Goal: Information Seeking & Learning: Learn about a topic

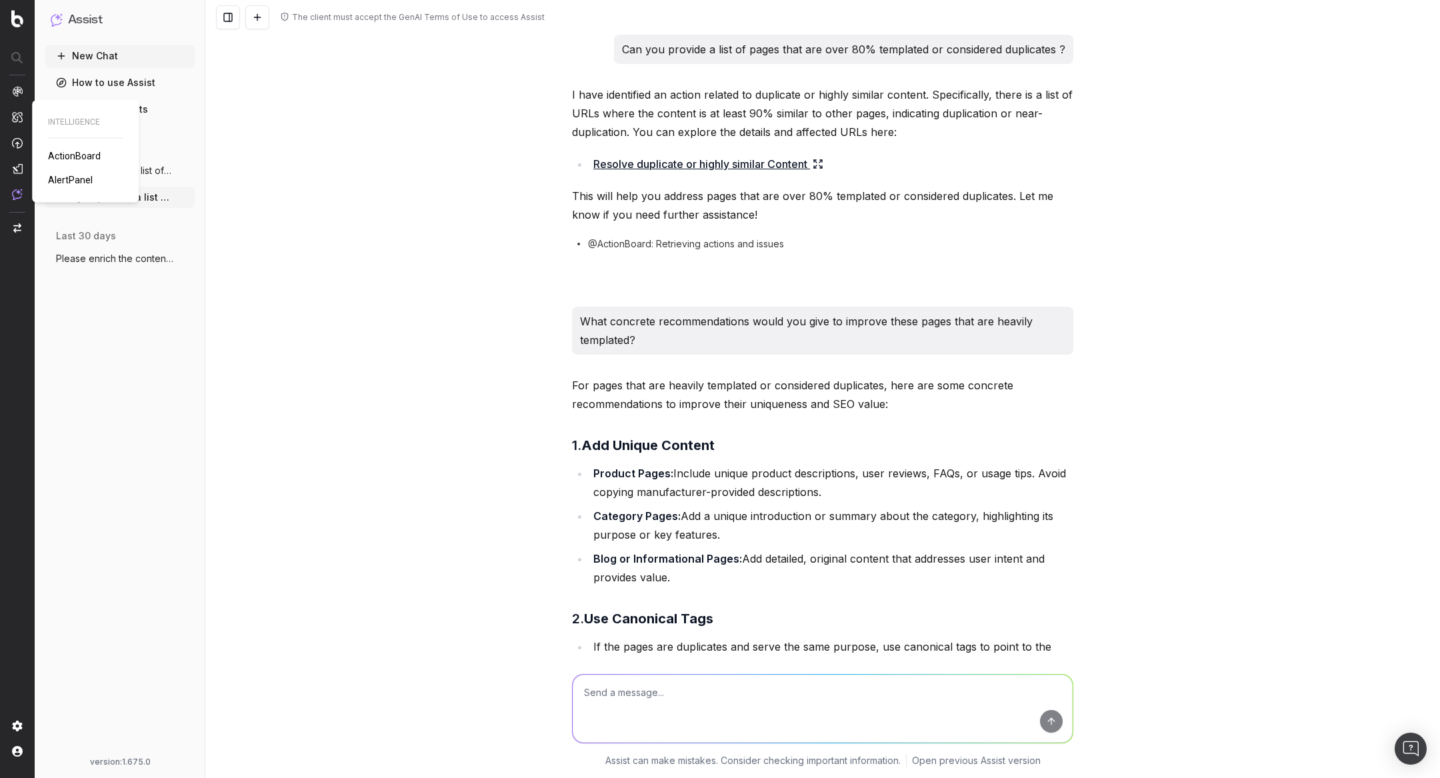
scroll to position [4913, 0]
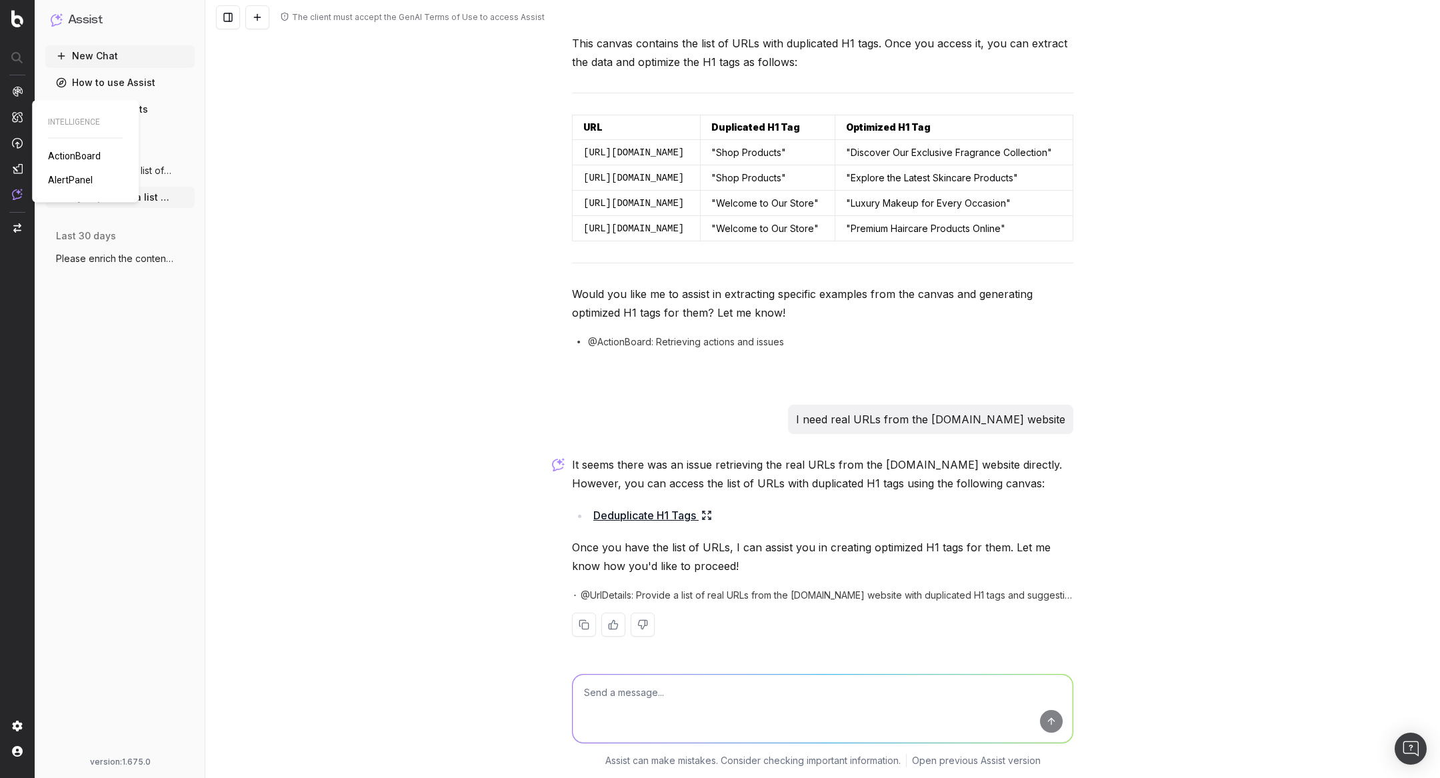
click at [79, 161] on link "ActionBoard" at bounding box center [77, 155] width 58 height 13
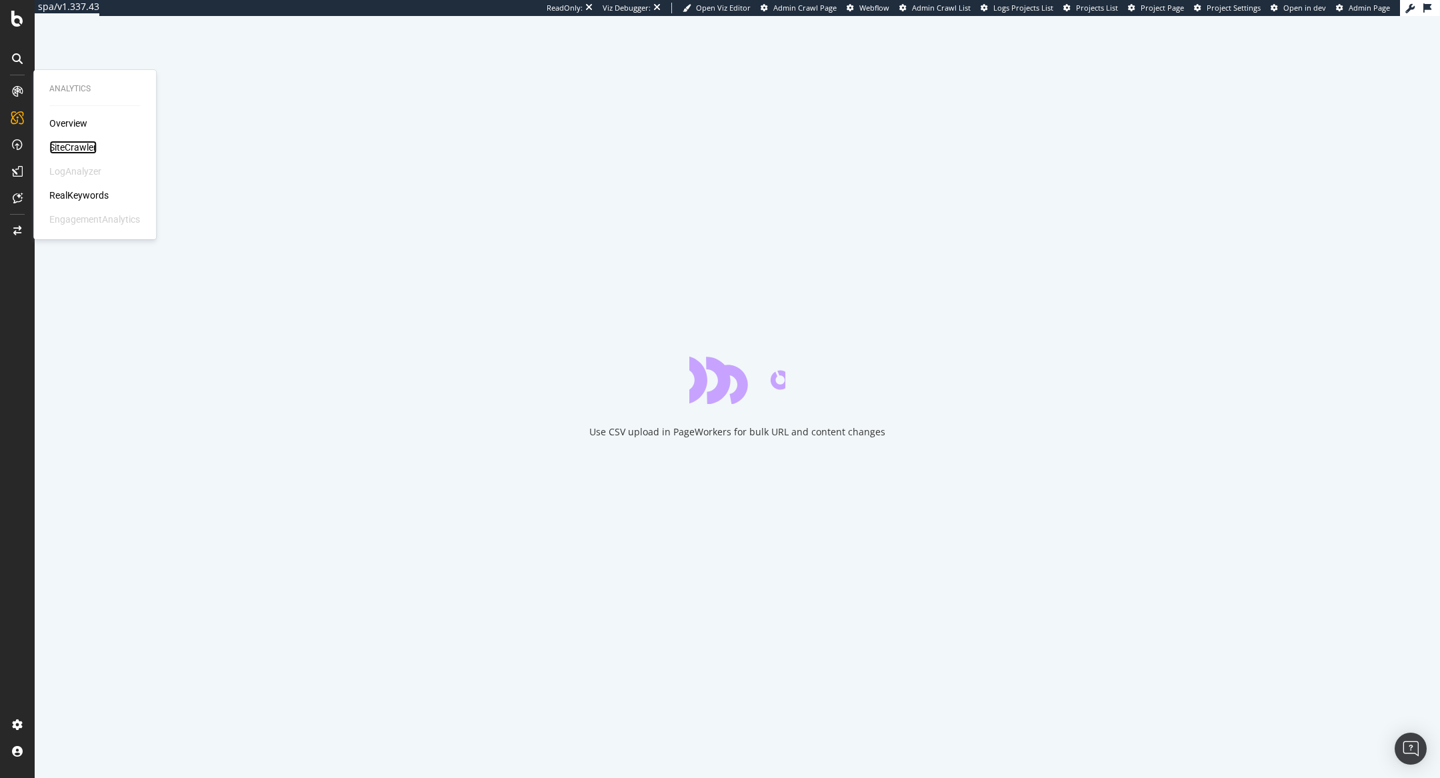
click at [81, 151] on div "SiteCrawler" at bounding box center [72, 147] width 47 height 13
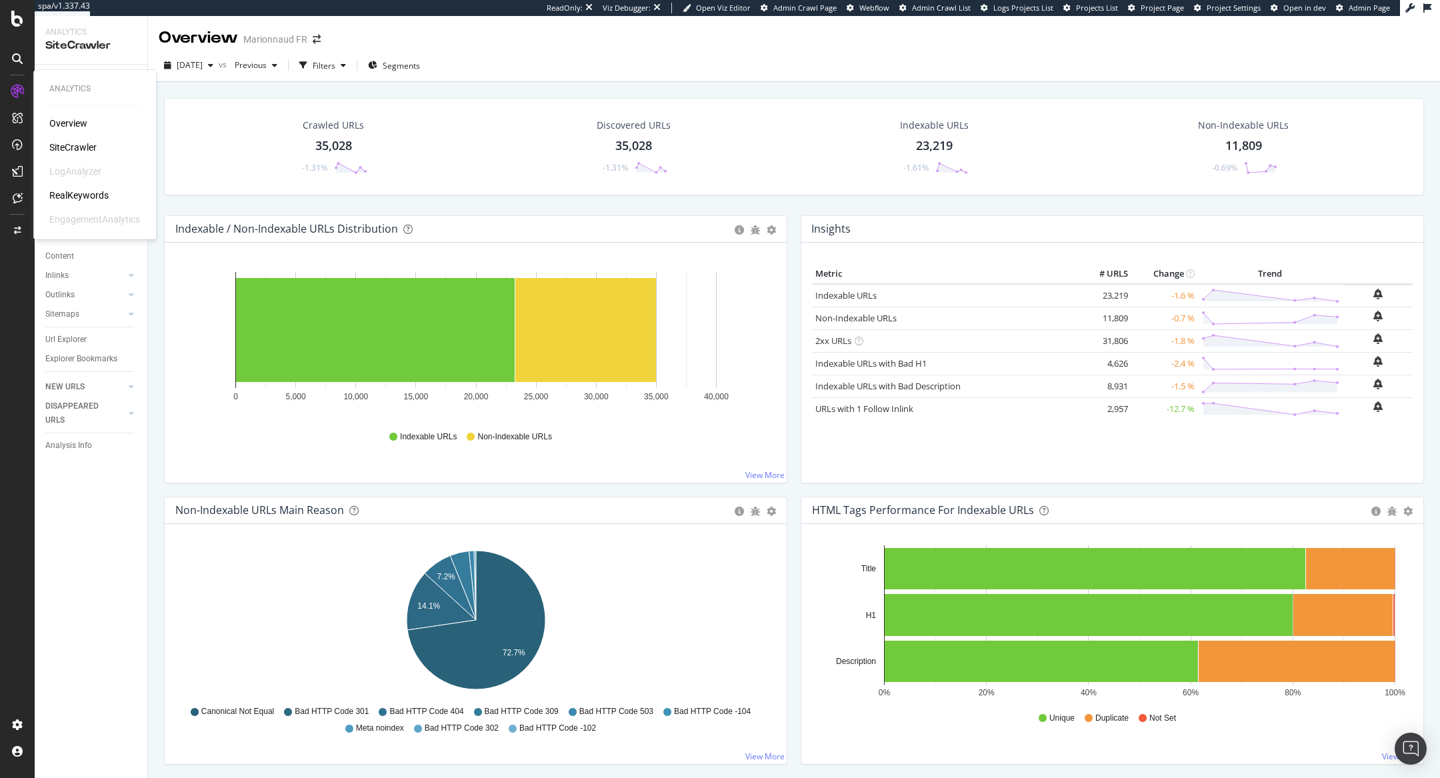
click at [87, 198] on div "RealKeywords" at bounding box center [78, 195] width 59 height 13
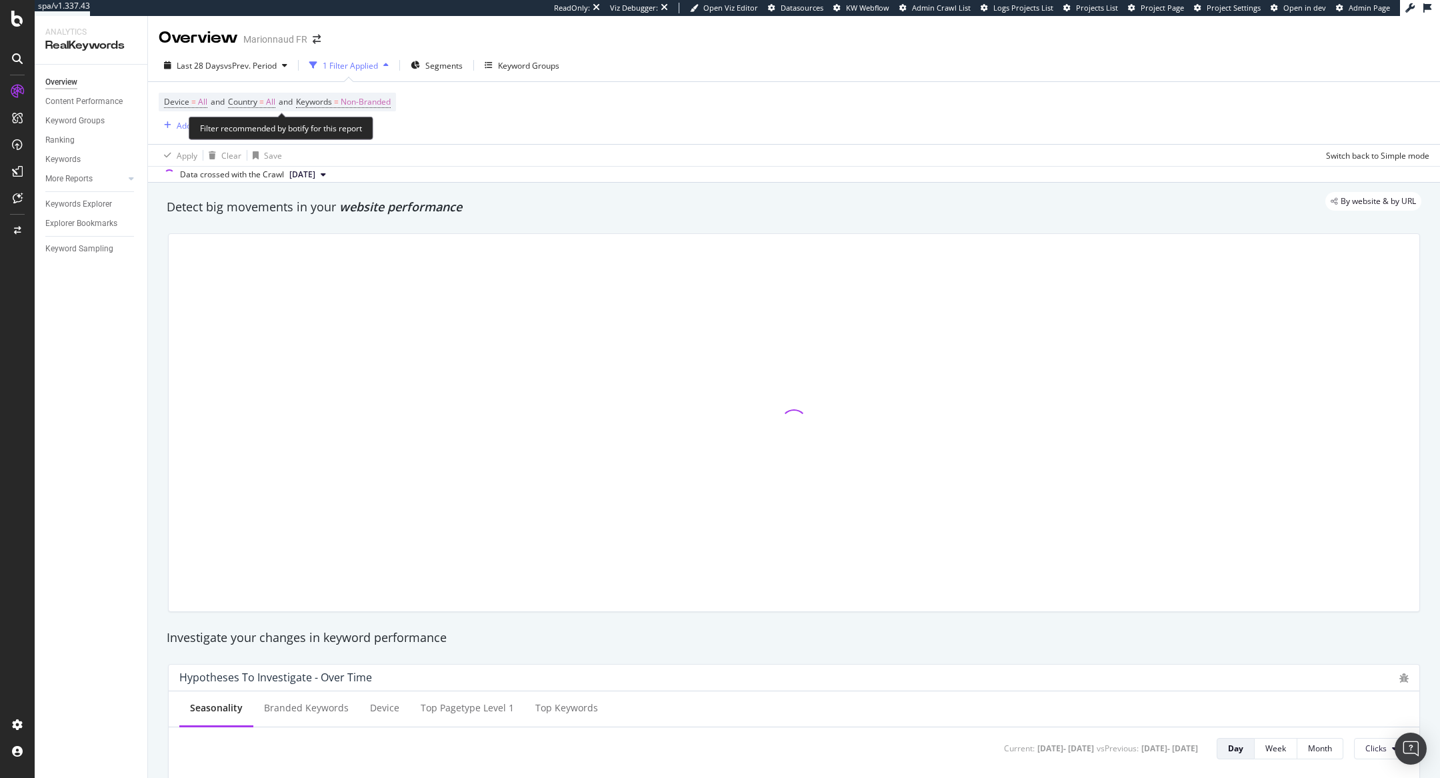
click at [340, 107] on span "Device = All and Country = All and Keywords = Non-Branded" at bounding box center [277, 102] width 227 height 19
click at [339, 97] on span "=" at bounding box center [336, 101] width 5 height 11
click at [337, 131] on span "Non-Branded" at bounding box center [342, 132] width 55 height 11
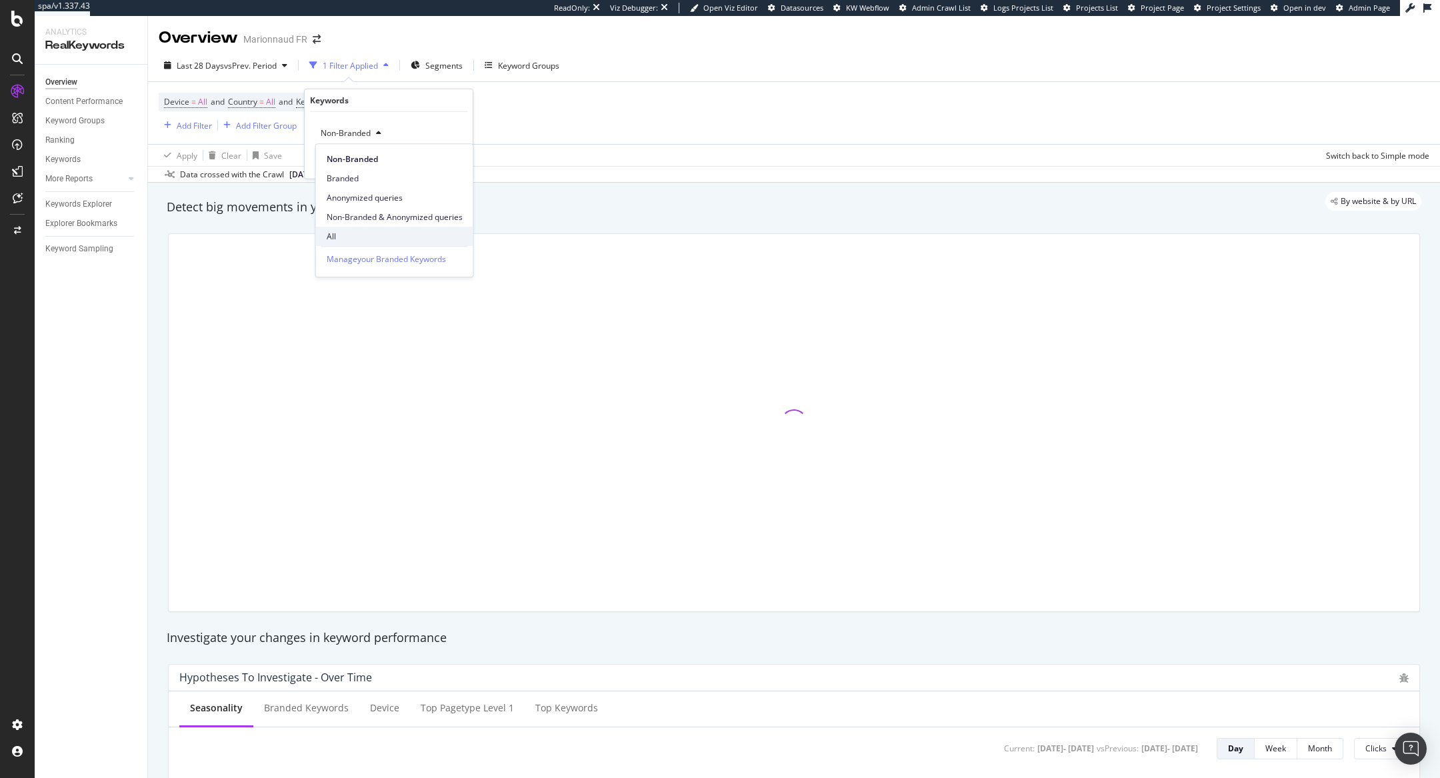
click at [353, 229] on div "All" at bounding box center [394, 236] width 157 height 19
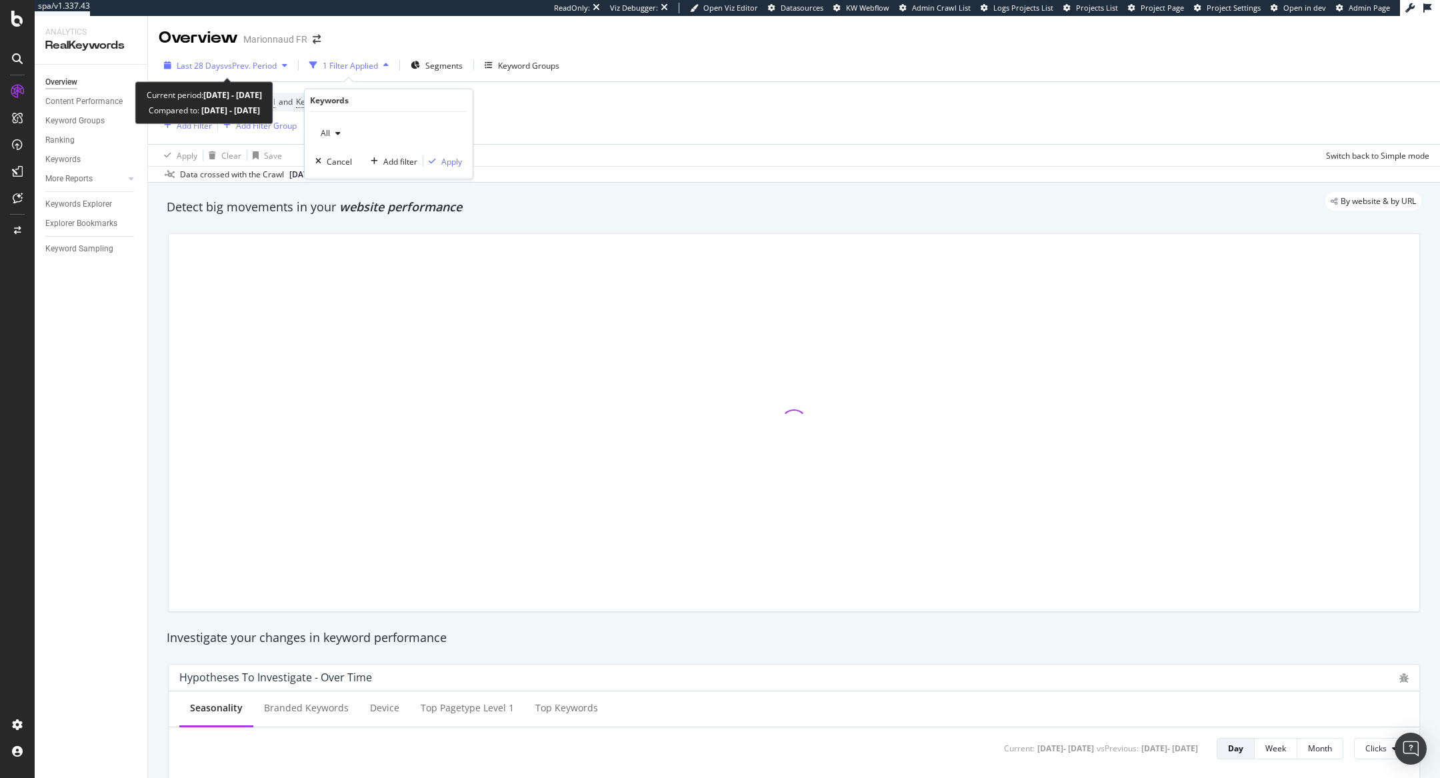
click at [277, 61] on span "vs Prev. Period" at bounding box center [250, 65] width 53 height 11
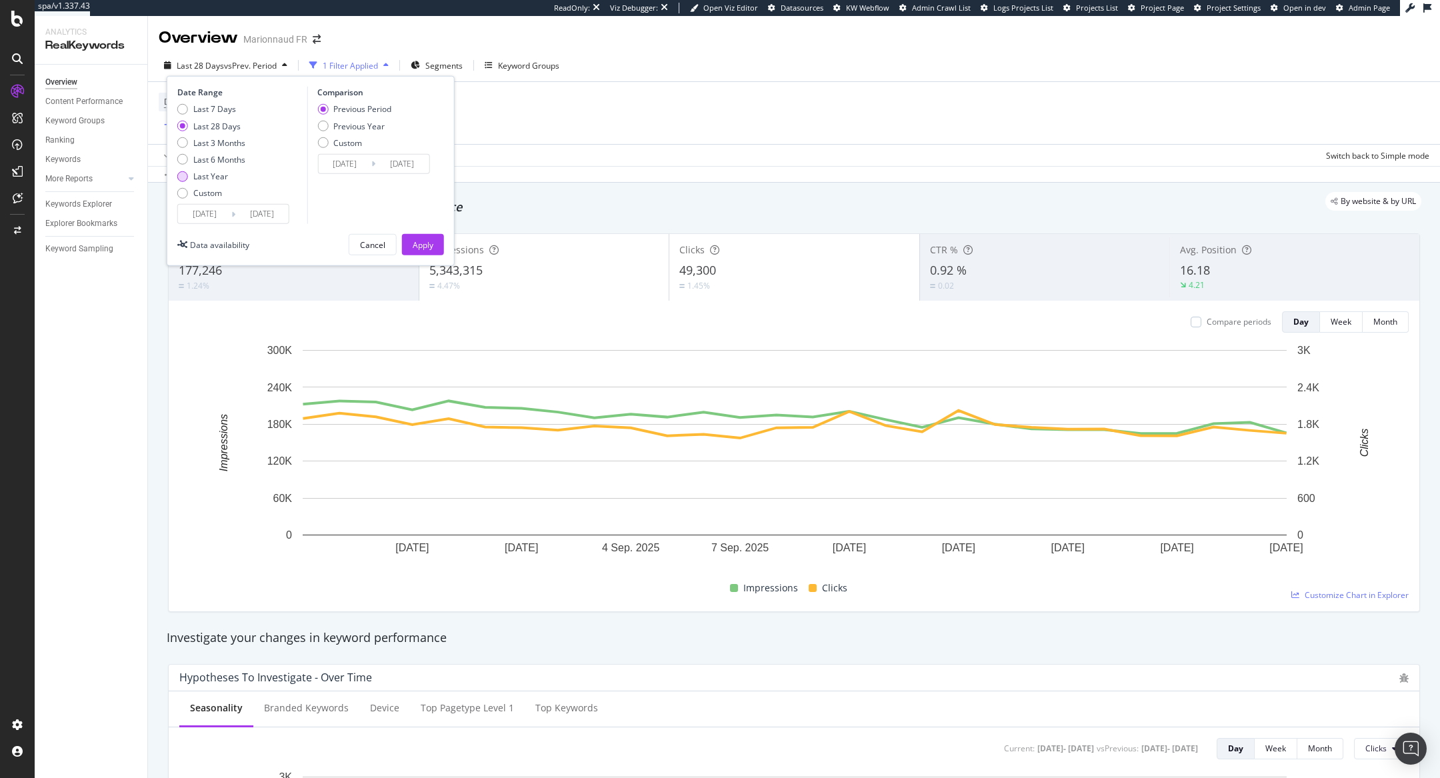
click at [220, 173] on div "Last Year" at bounding box center [210, 176] width 35 height 11
type input "[DATE]"
click at [425, 235] on div "Apply" at bounding box center [423, 245] width 21 height 20
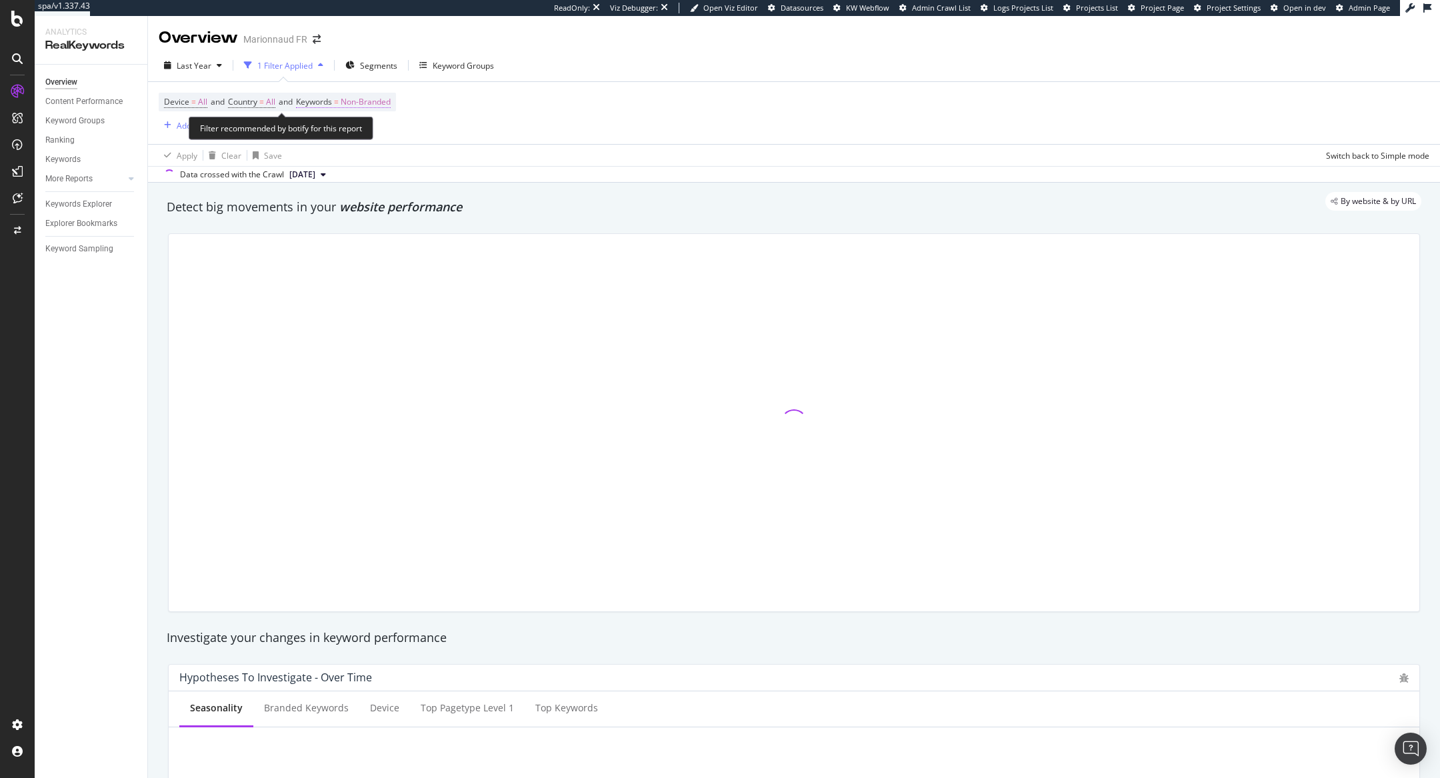
click at [378, 98] on span "Non-Branded" at bounding box center [366, 102] width 50 height 19
click at [346, 125] on div "Non-Branded" at bounding box center [350, 133] width 71 height 20
click at [341, 129] on span "Non-Branded" at bounding box center [342, 132] width 55 height 11
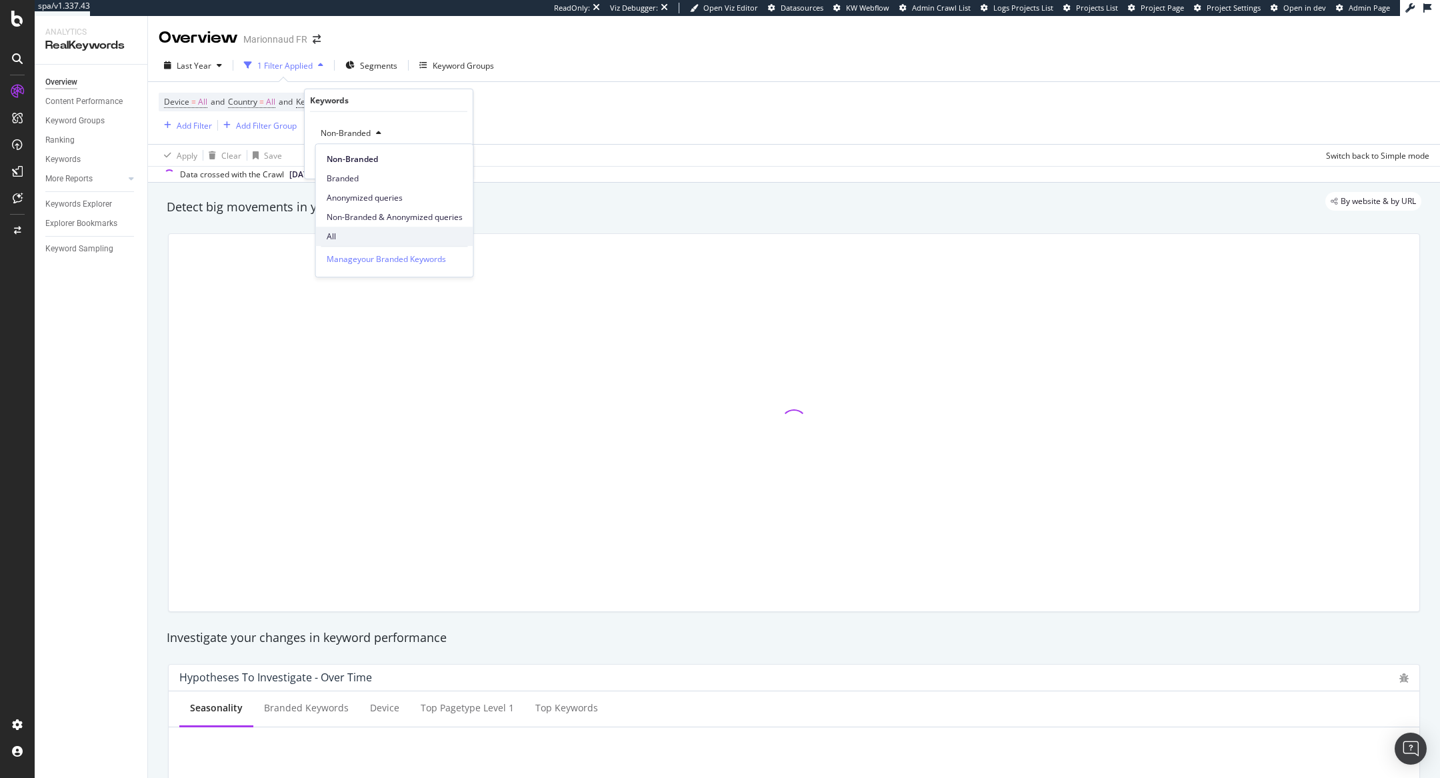
click at [342, 239] on span "All" at bounding box center [395, 237] width 136 height 12
click at [437, 164] on div "button" at bounding box center [432, 161] width 18 height 8
